Goal: Task Accomplishment & Management: Use online tool/utility

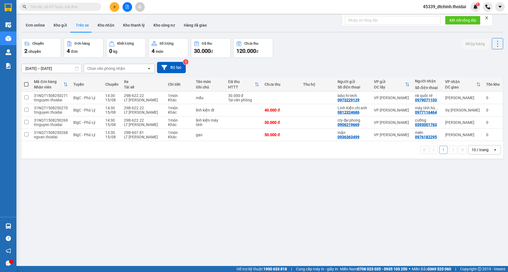
click at [63, 5] on input "text" at bounding box center [62, 7] width 65 height 6
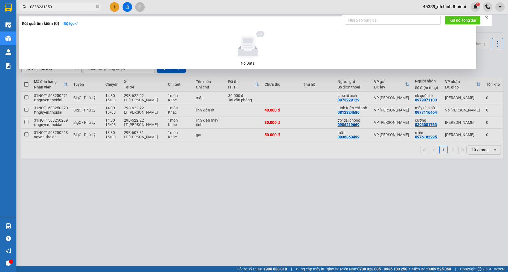
type input "0838231359"
click at [179, 217] on div at bounding box center [254, 136] width 508 height 272
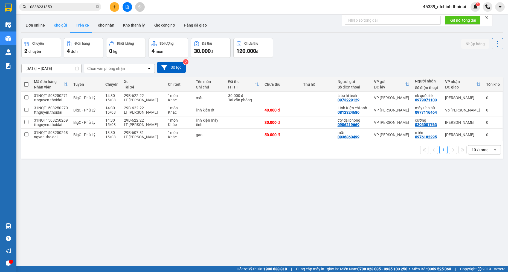
click at [54, 24] on button "Kho gửi" at bounding box center [60, 25] width 22 height 13
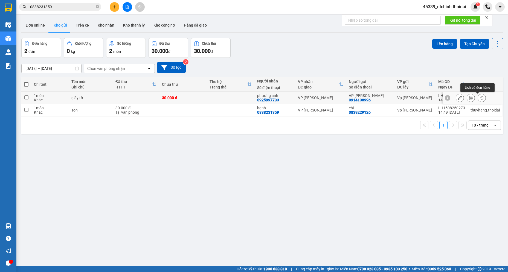
click at [469, 98] on icon at bounding box center [471, 98] width 4 height 4
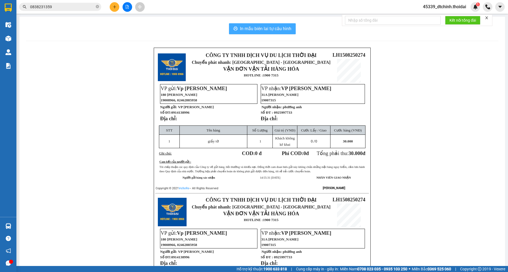
click at [256, 24] on button "In mẫu biên lai tự cấu hình" at bounding box center [262, 28] width 67 height 11
